Goal: Information Seeking & Learning: Learn about a topic

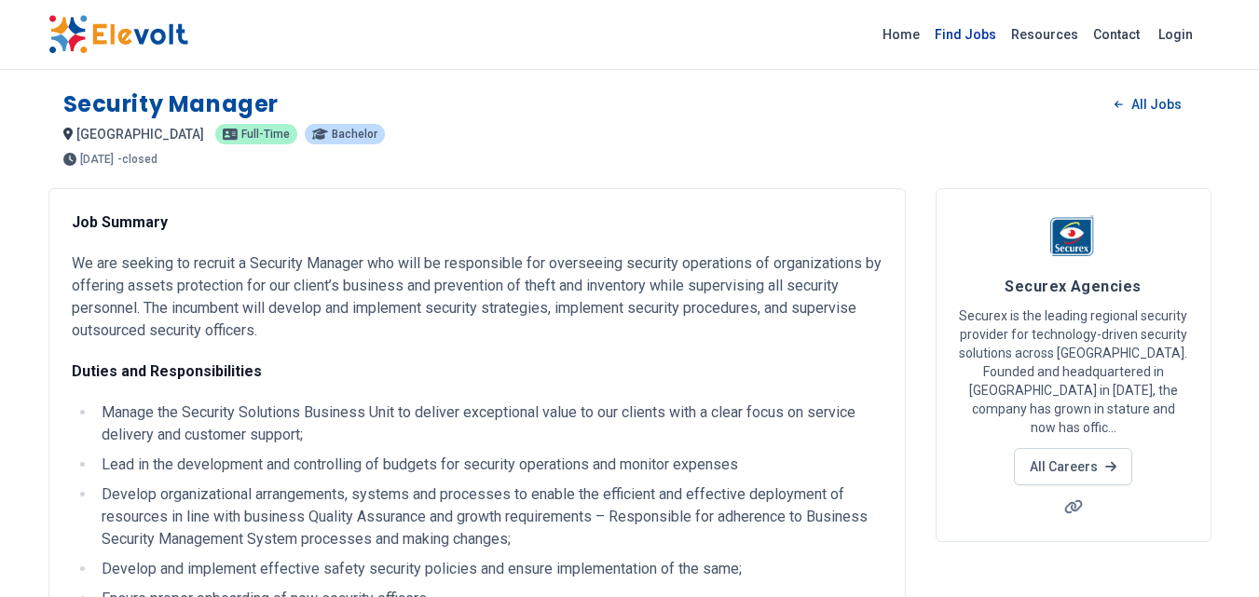
click at [973, 36] on link "Find Jobs" at bounding box center [965, 35] width 76 height 30
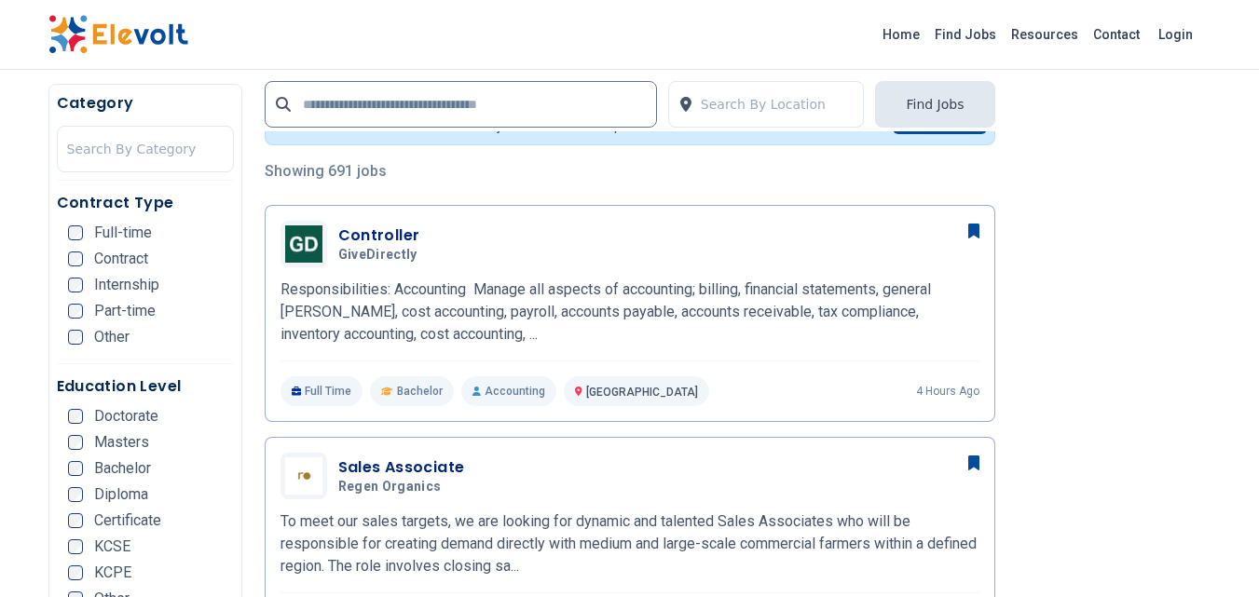
scroll to position [446, 0]
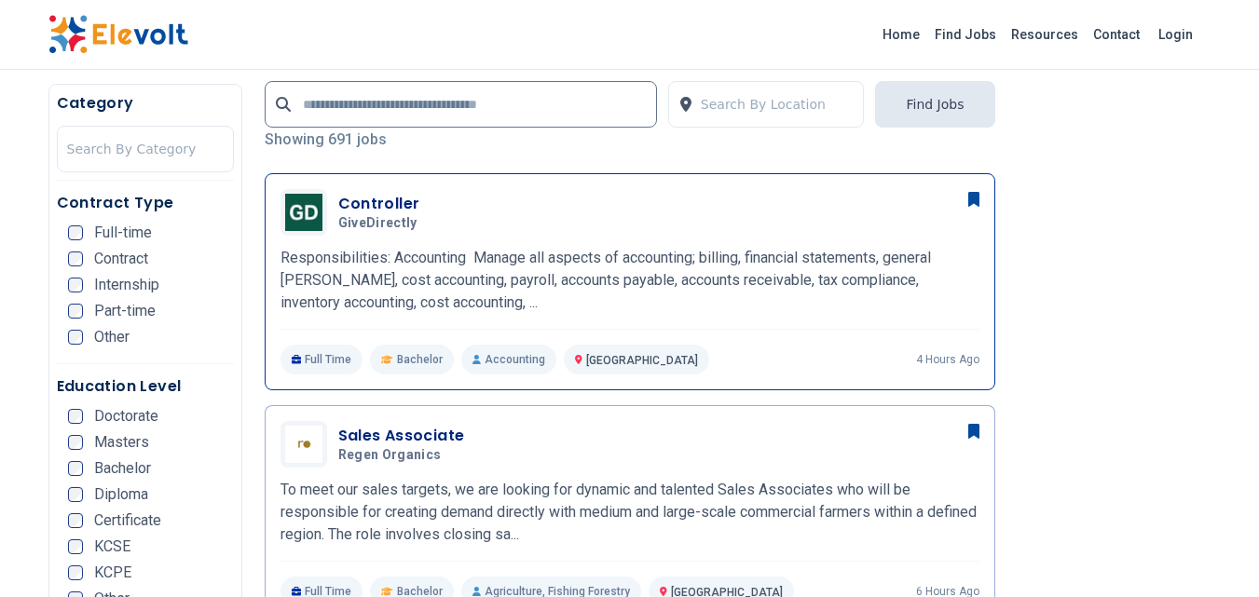
click at [382, 223] on span "GiveDirectly" at bounding box center [377, 223] width 79 height 17
